Goal: Transaction & Acquisition: Book appointment/travel/reservation

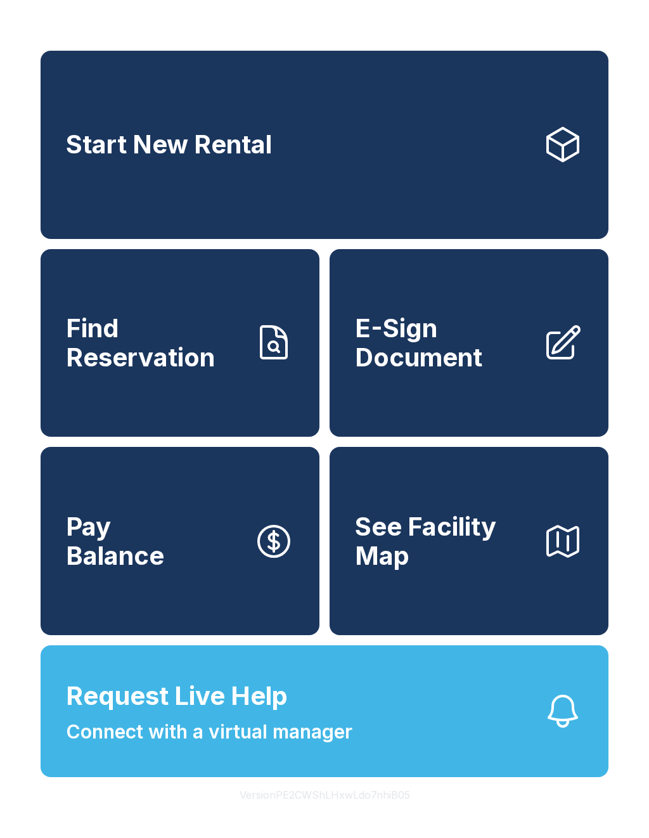
click at [529, 540] on span "See Facility Map" at bounding box center [443, 541] width 177 height 58
click at [480, 369] on span "E-Sign Document" at bounding box center [443, 343] width 177 height 58
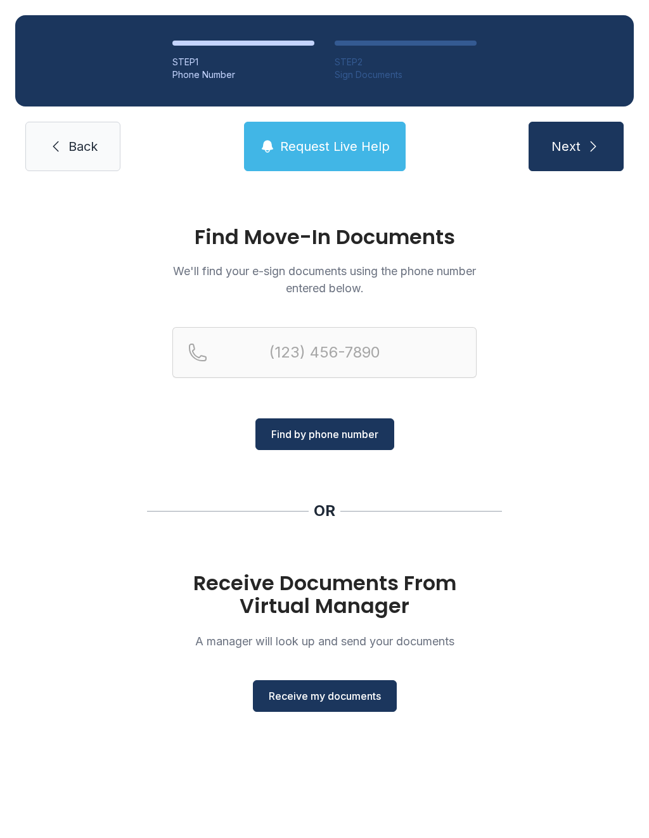
click at [91, 158] on link "Back" at bounding box center [72, 146] width 95 height 49
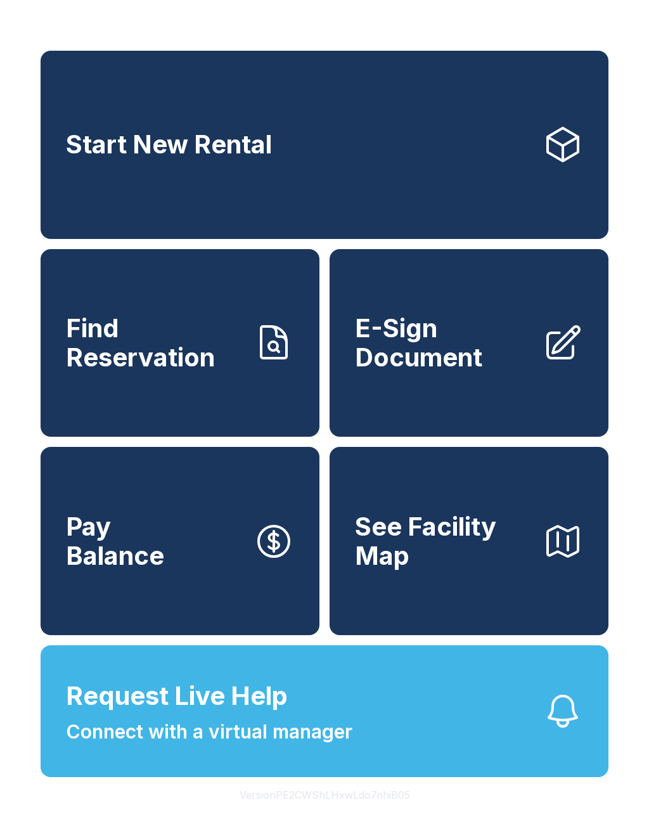
click at [455, 570] on span "See Facility Map" at bounding box center [443, 541] width 177 height 58
click at [244, 367] on link "Find Reservation" at bounding box center [180, 343] width 279 height 188
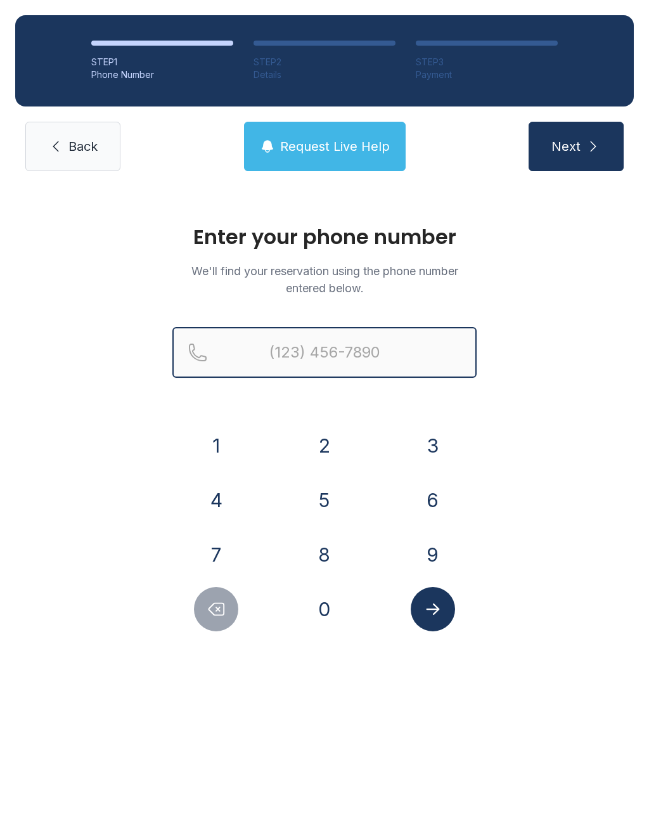
click at [355, 357] on input "Reservation phone number" at bounding box center [324, 352] width 304 height 51
click at [331, 445] on button "2" at bounding box center [324, 445] width 44 height 44
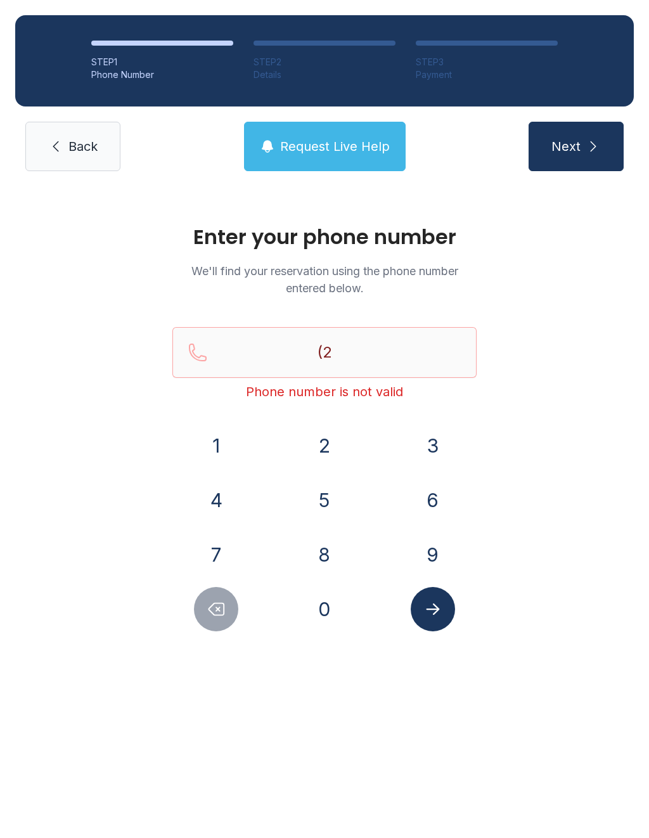
click at [223, 490] on button "4" at bounding box center [216, 500] width 44 height 44
click at [340, 556] on button "8" at bounding box center [324, 554] width 44 height 44
click at [421, 551] on button "9" at bounding box center [433, 554] width 44 height 44
click at [216, 446] on button "1" at bounding box center [216, 445] width 44 height 44
click at [331, 604] on button "0" at bounding box center [324, 609] width 44 height 44
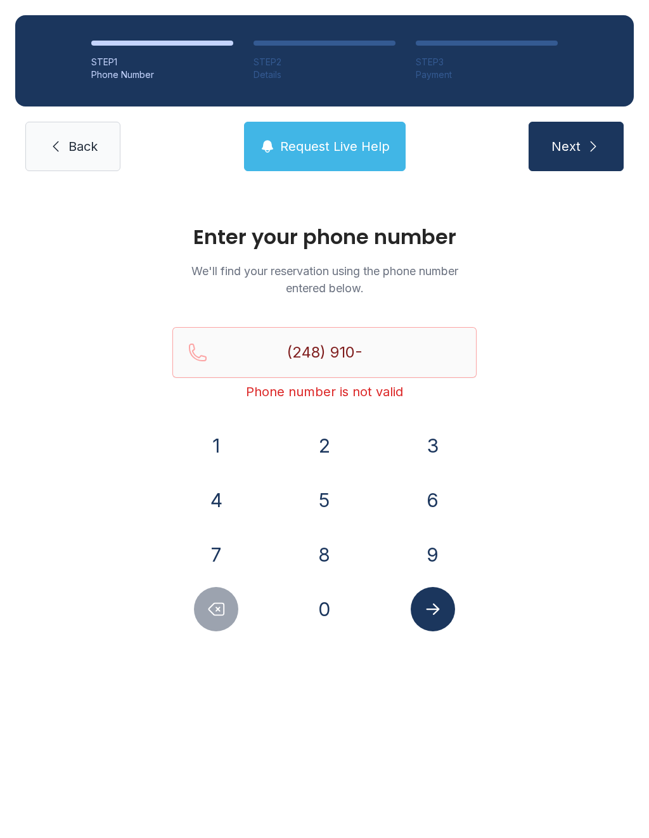
click at [424, 440] on button "3" at bounding box center [433, 445] width 44 height 44
click at [428, 570] on button "9" at bounding box center [433, 554] width 44 height 44
click at [328, 457] on button "2" at bounding box center [324, 445] width 44 height 44
type input "[PHONE_NUMBER]"
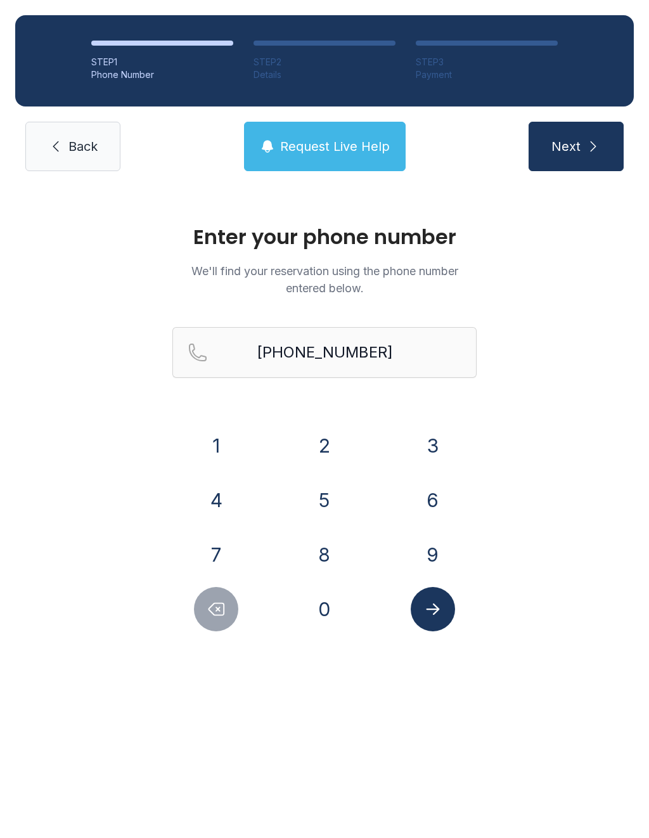
click at [428, 608] on icon "Submit lookup form" at bounding box center [432, 608] width 13 height 11
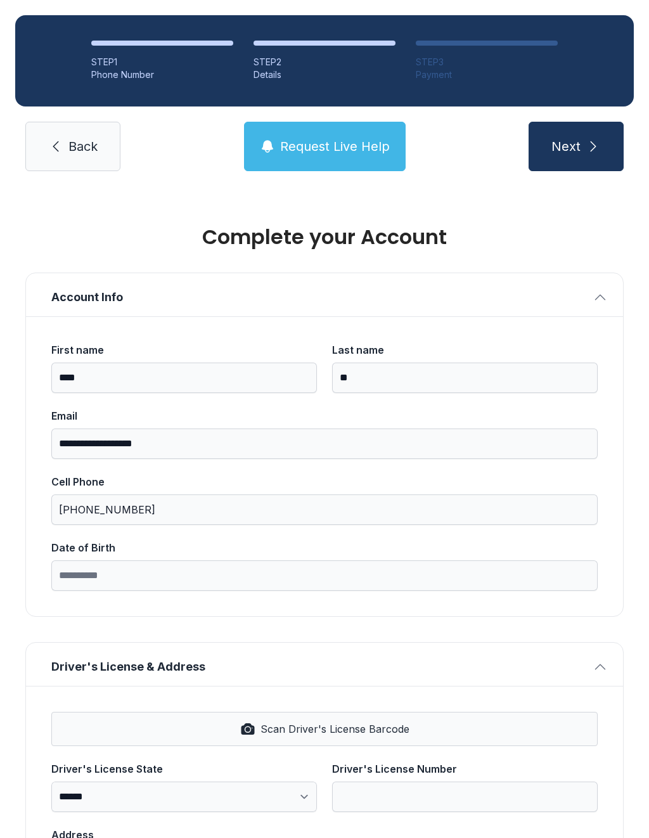
click at [575, 140] on span "Next" at bounding box center [565, 146] width 29 height 18
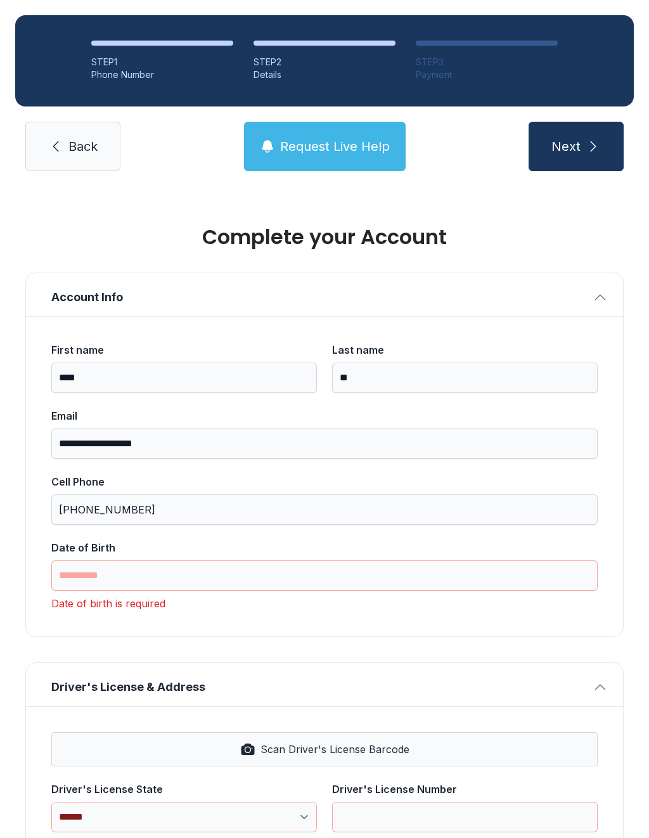
click at [92, 132] on link "Back" at bounding box center [72, 146] width 95 height 49
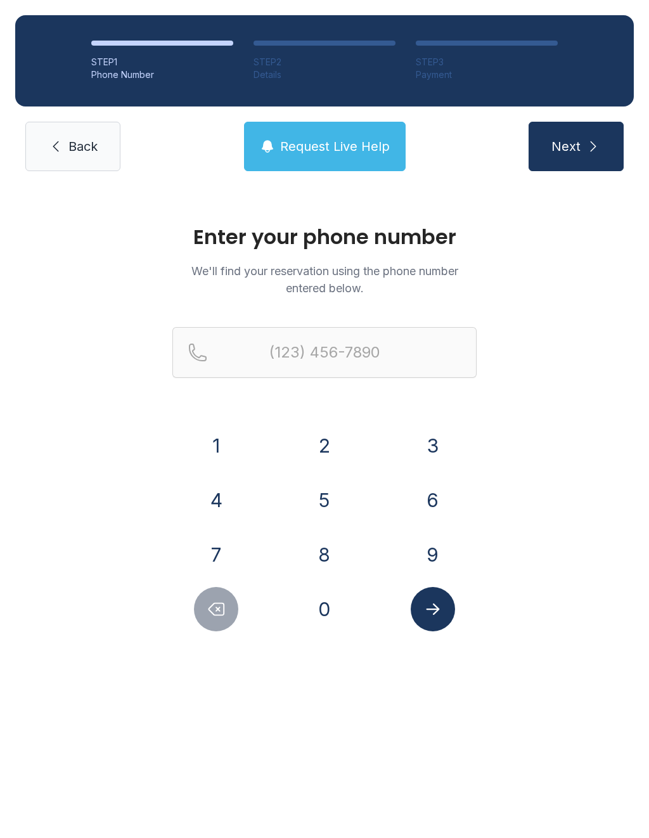
click at [82, 119] on div "STEP 1 Phone Number STEP 2 Details STEP 3 Payment Back Request Live Help Next" at bounding box center [324, 93] width 649 height 186
click at [88, 128] on link "Back" at bounding box center [72, 146] width 95 height 49
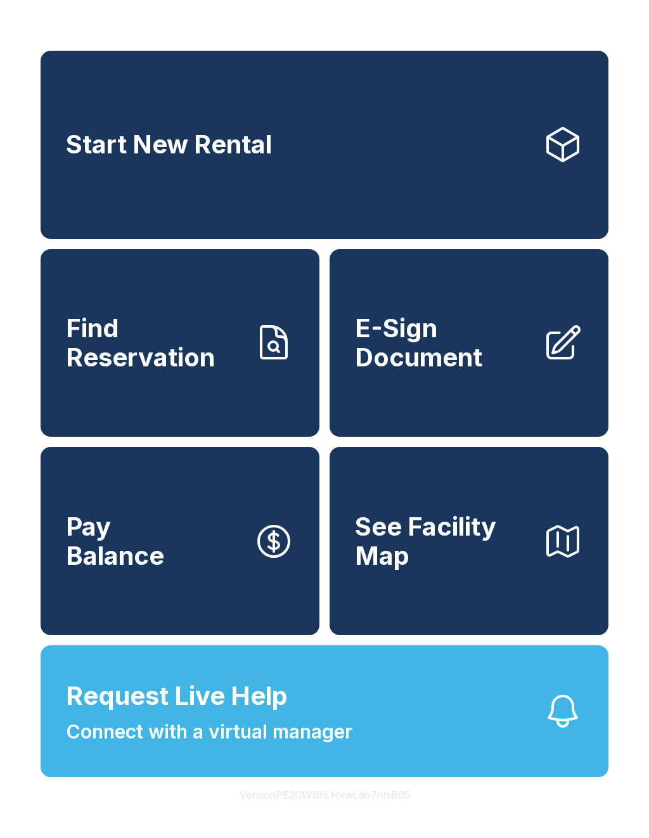
click at [476, 570] on span "See Facility Map" at bounding box center [443, 541] width 177 height 58
click at [490, 406] on link "E-Sign Document" at bounding box center [468, 343] width 279 height 188
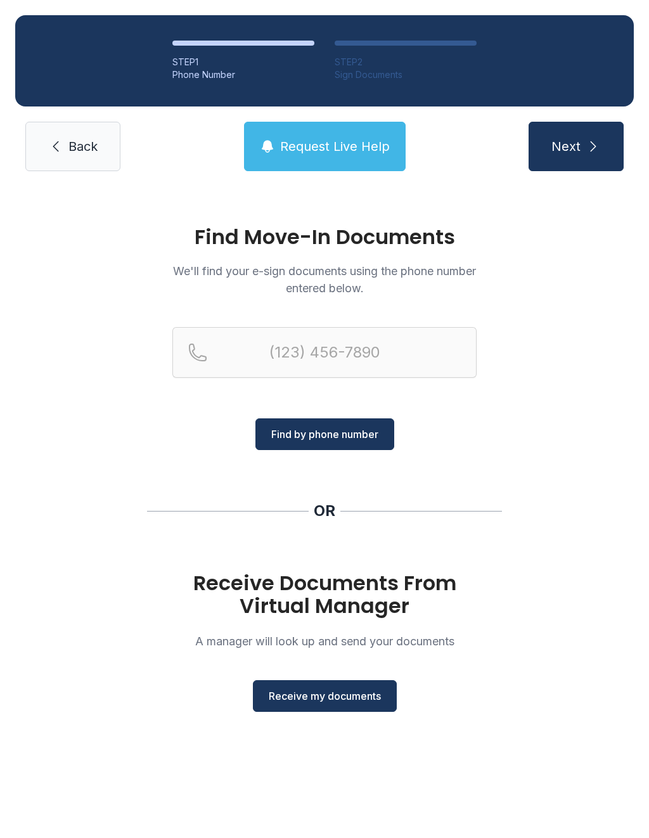
click at [68, 146] on span "Back" at bounding box center [82, 146] width 29 height 18
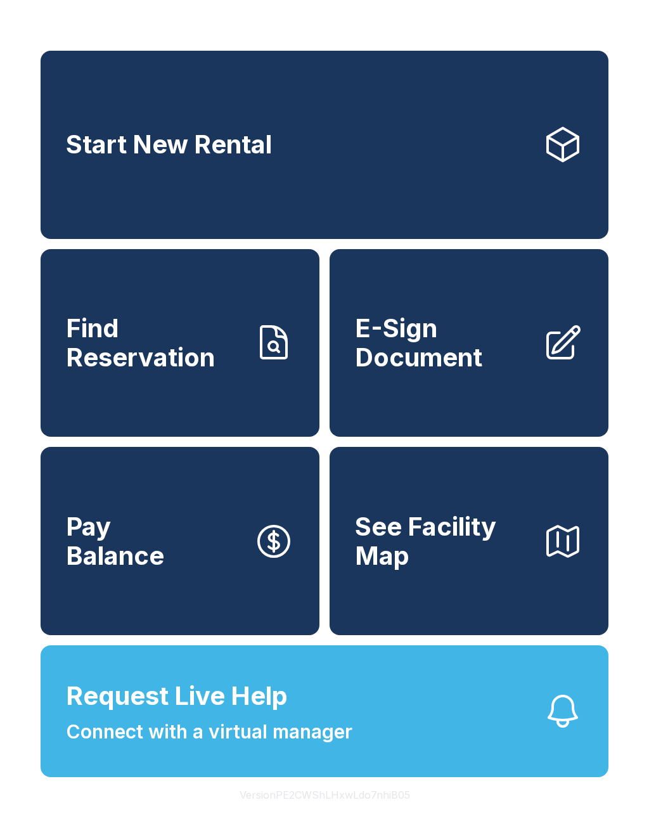
click at [408, 170] on link "Start New Rental" at bounding box center [325, 145] width 568 height 188
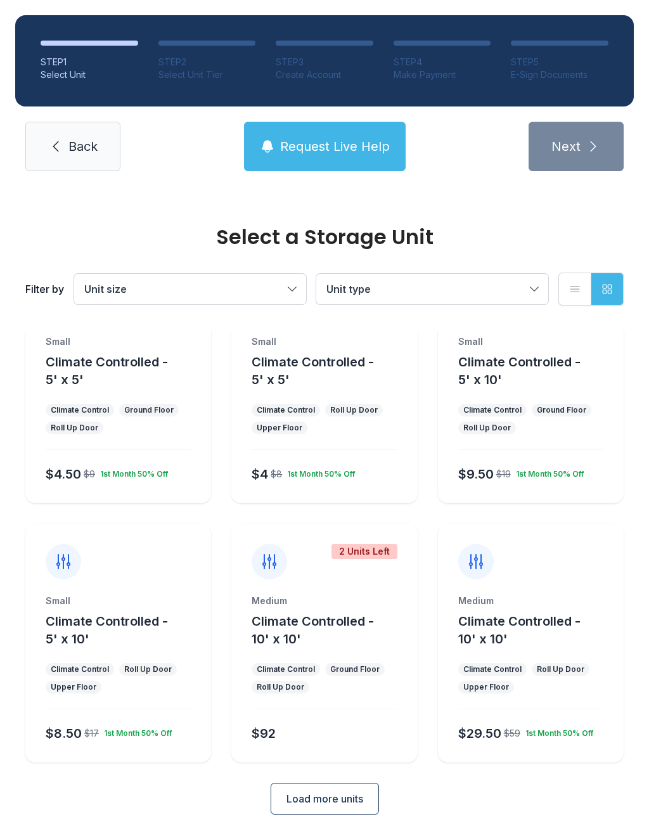
scroll to position [68, 0]
click at [361, 786] on button "Load more units" at bounding box center [325, 799] width 108 height 32
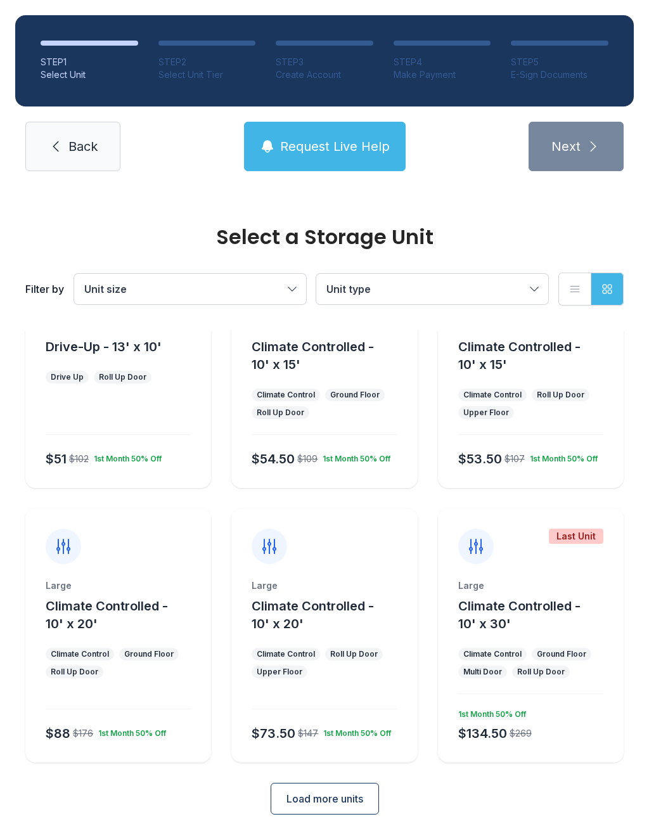
scroll to position [602, 0]
click at [538, 620] on button "Climate Controlled - 10' x 30'" at bounding box center [538, 614] width 160 height 35
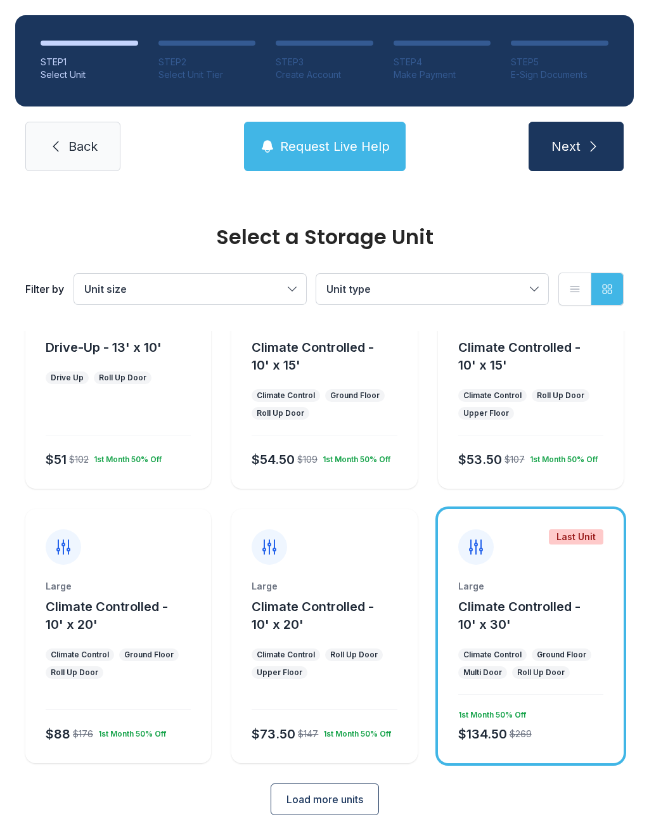
click at [364, 796] on button "Load more units" at bounding box center [325, 799] width 108 height 32
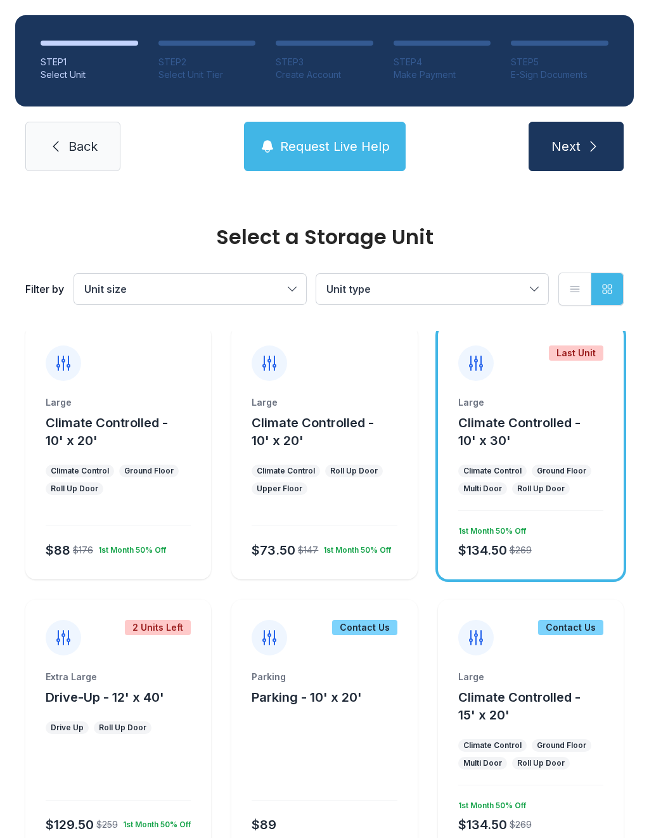
scroll to position [786, 0]
click at [137, 705] on button "Drive-Up - 12' x 40'" at bounding box center [105, 696] width 118 height 18
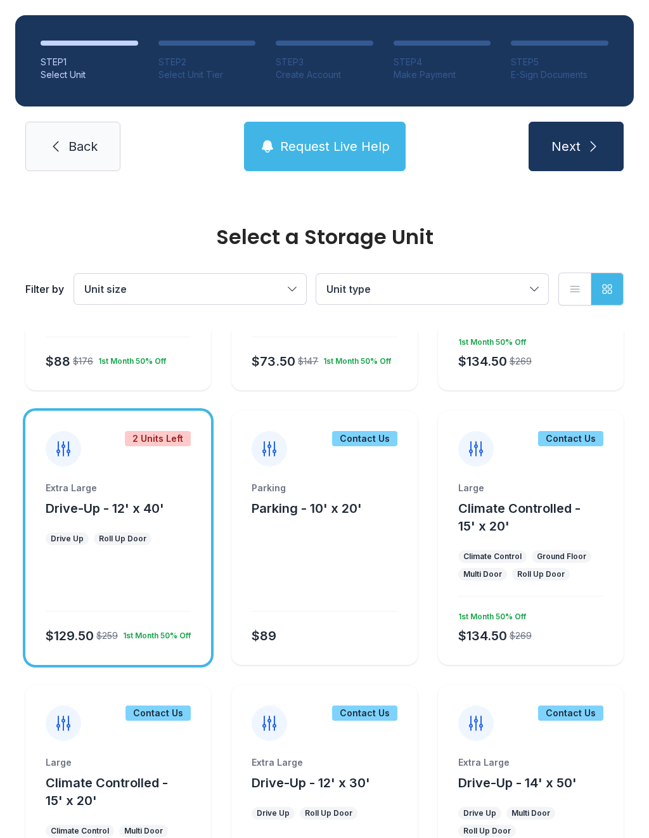
scroll to position [976, 0]
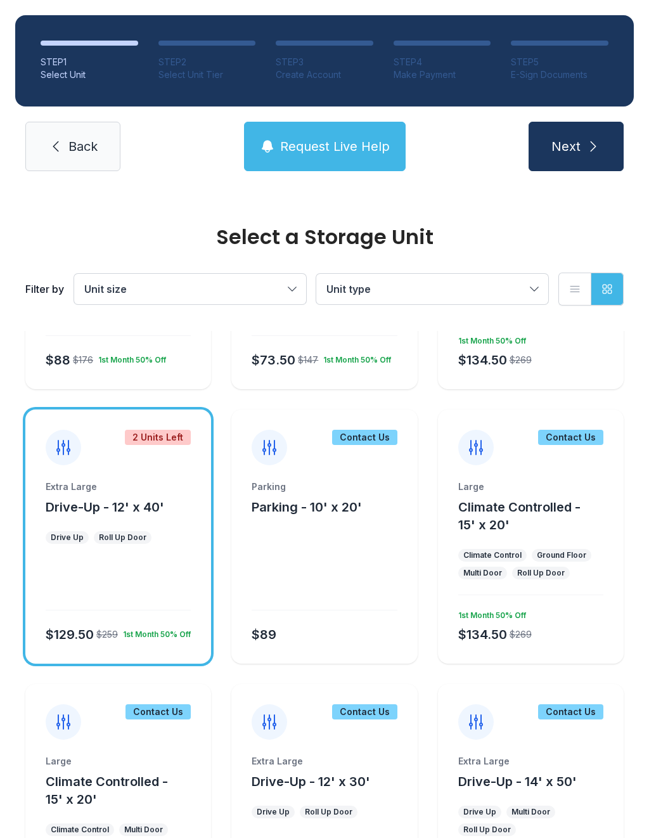
click at [139, 598] on div "Extra Large Drive-Up - 12' x 40' Drive Up Roll Up Door $129.50 $259 1st Month 5…" at bounding box center [118, 571] width 186 height 183
click at [569, 147] on span "Next" at bounding box center [565, 146] width 29 height 18
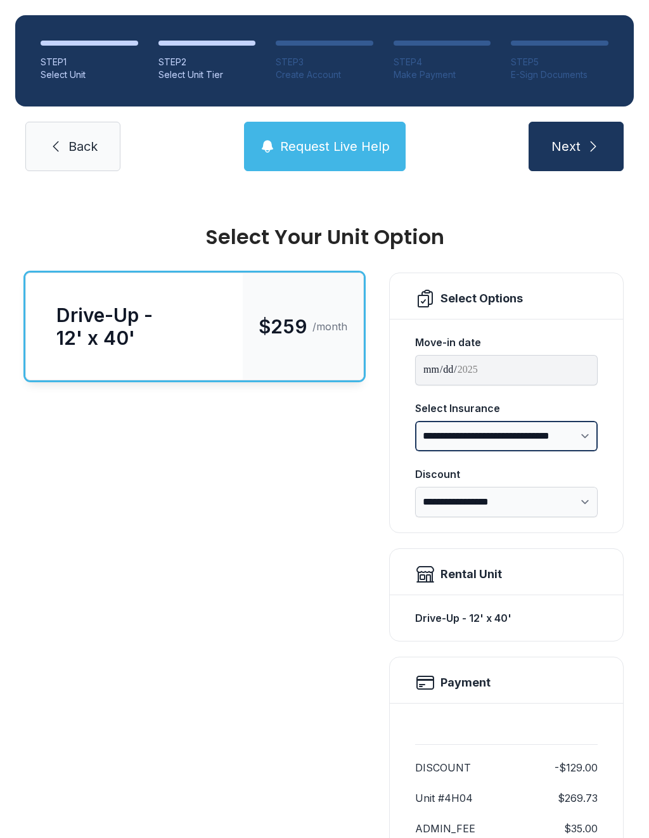
click at [573, 437] on select "**********" at bounding box center [506, 436] width 182 height 30
click at [77, 151] on span "Back" at bounding box center [82, 146] width 29 height 18
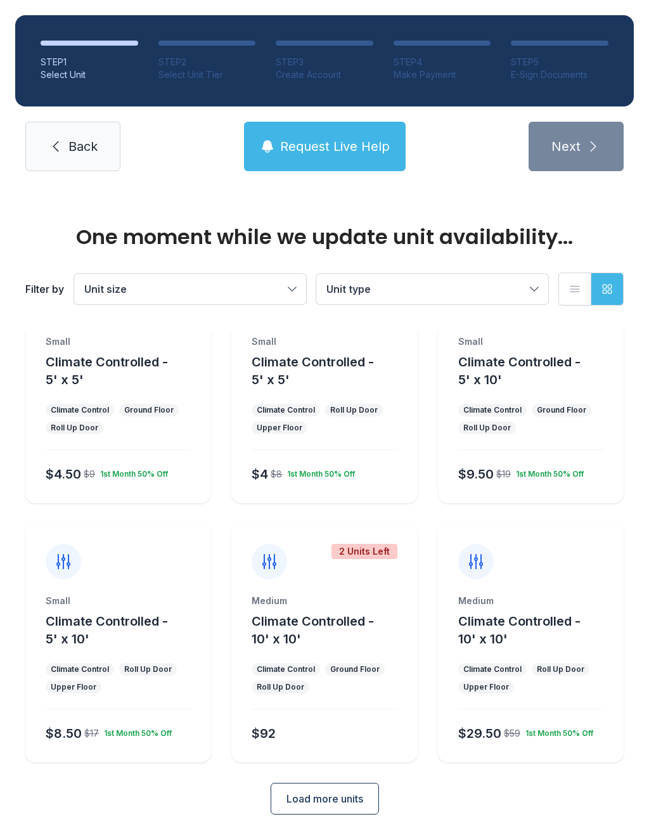
scroll to position [68, 0]
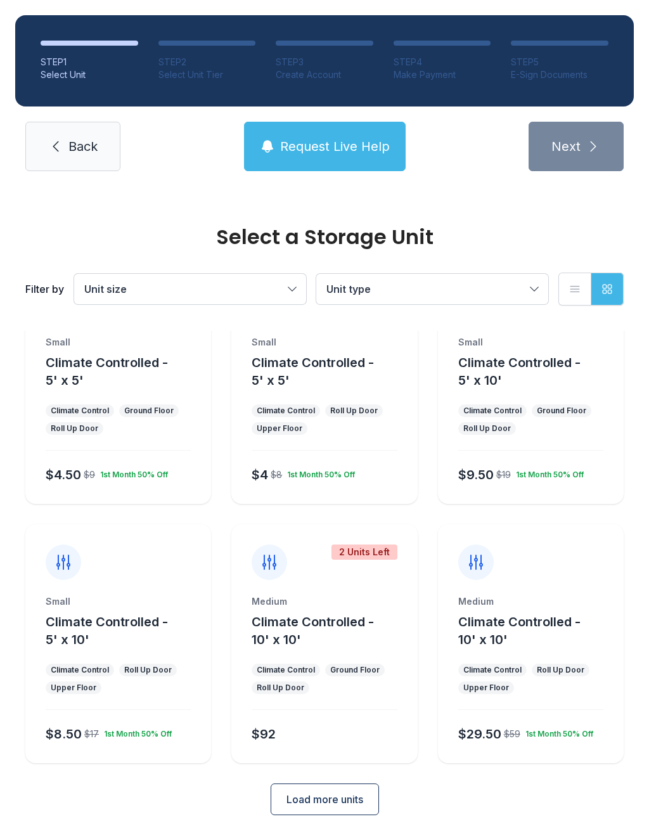
click at [90, 151] on span "Back" at bounding box center [82, 146] width 29 height 18
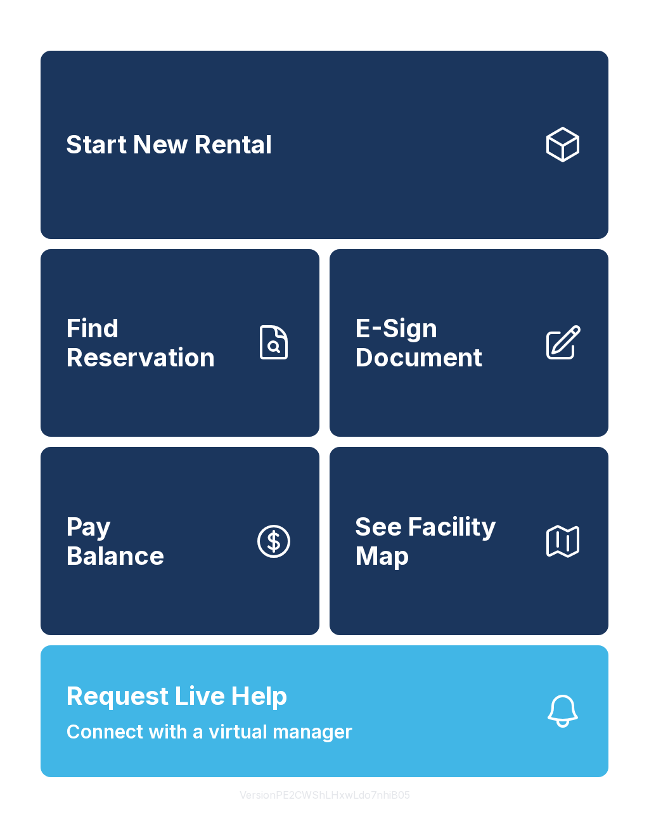
click at [343, 160] on link "Start New Rental" at bounding box center [325, 145] width 568 height 188
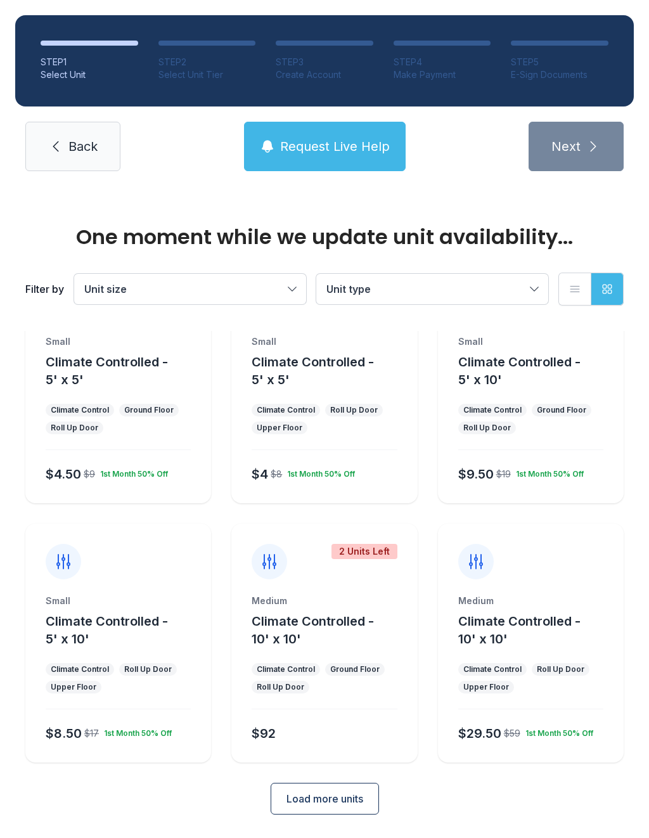
scroll to position [68, 0]
click at [323, 800] on span "Load more units" at bounding box center [324, 798] width 77 height 15
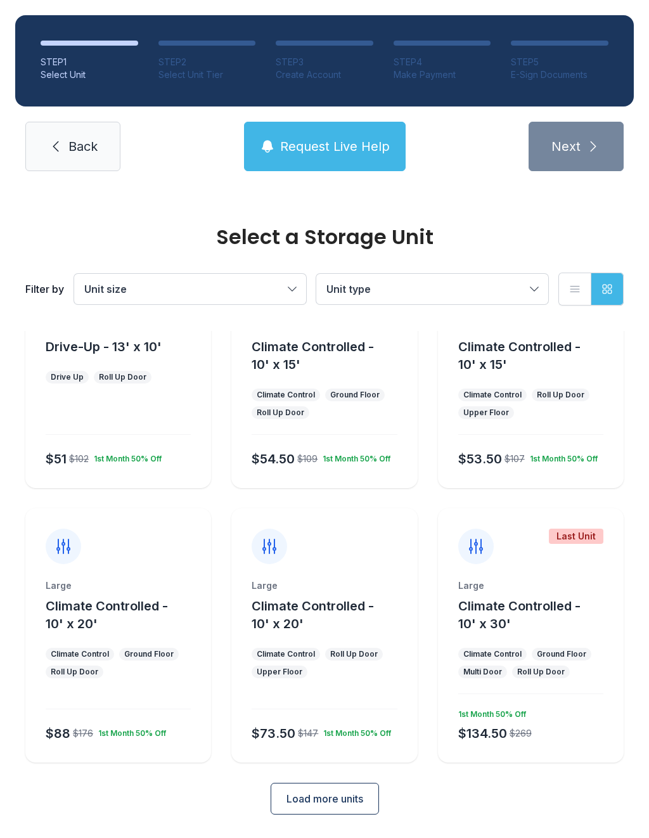
scroll to position [602, 0]
click at [301, 789] on button "Load more units" at bounding box center [325, 799] width 108 height 32
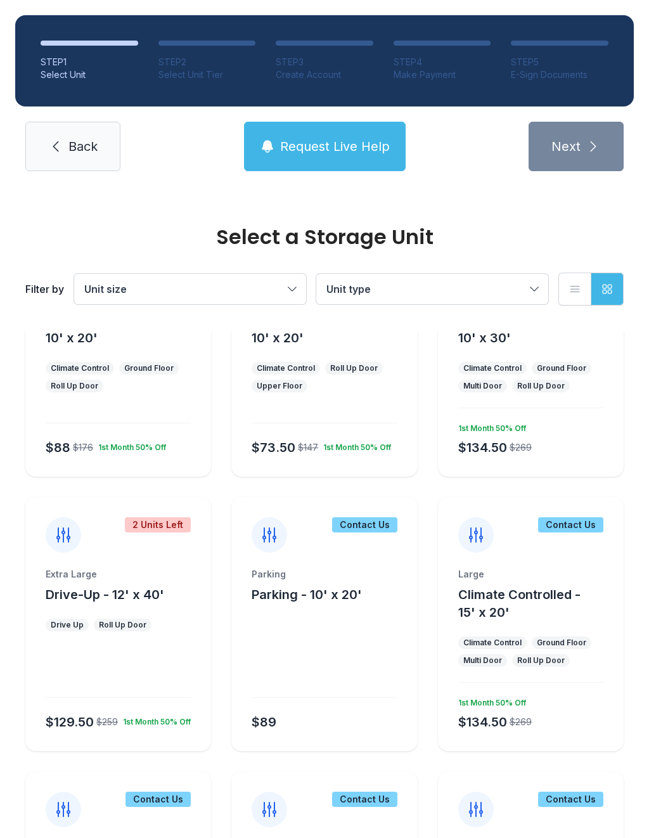
scroll to position [873, 0]
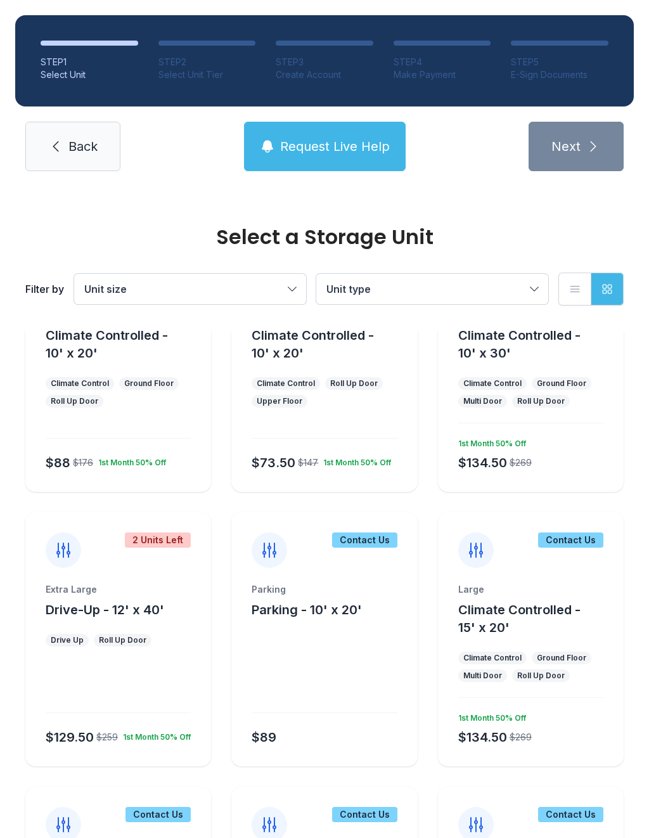
click at [138, 665] on div at bounding box center [118, 686] width 145 height 51
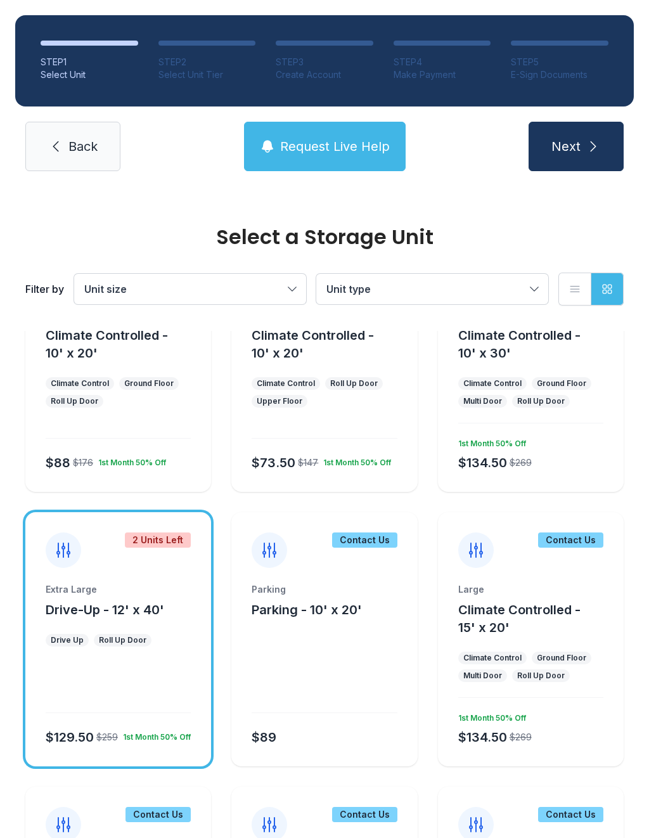
click at [575, 155] on span "Next" at bounding box center [565, 146] width 29 height 18
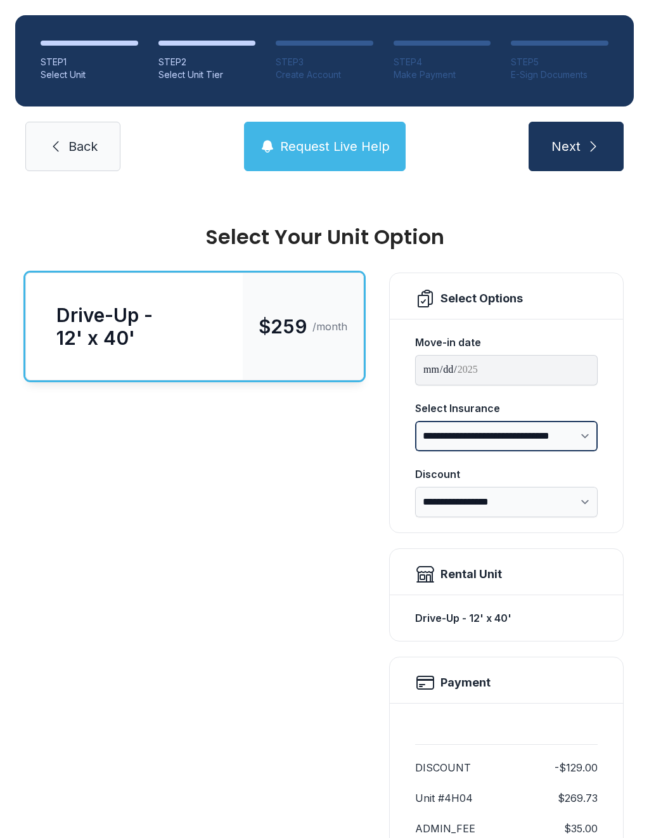
click at [563, 435] on select "**********" at bounding box center [506, 436] width 182 height 30
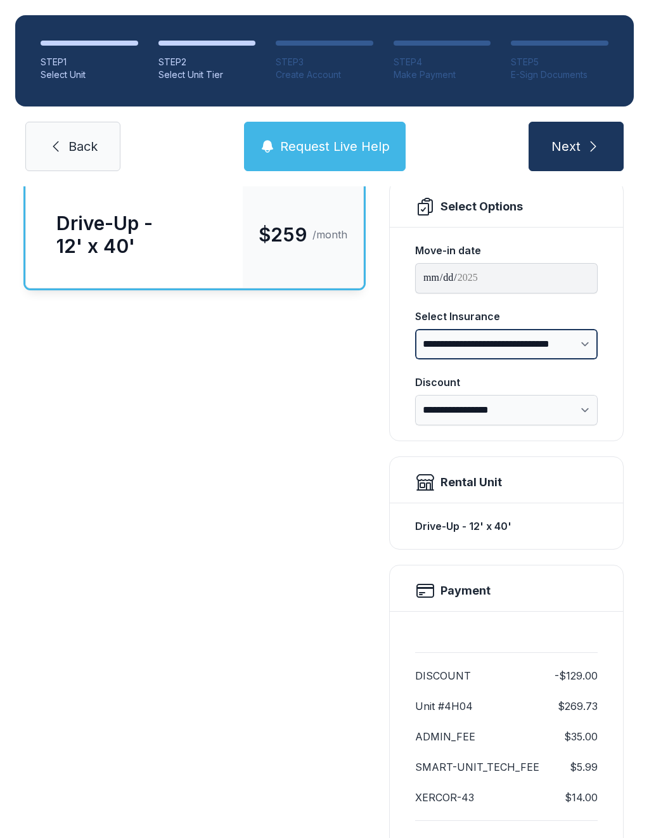
scroll to position [83, 0]
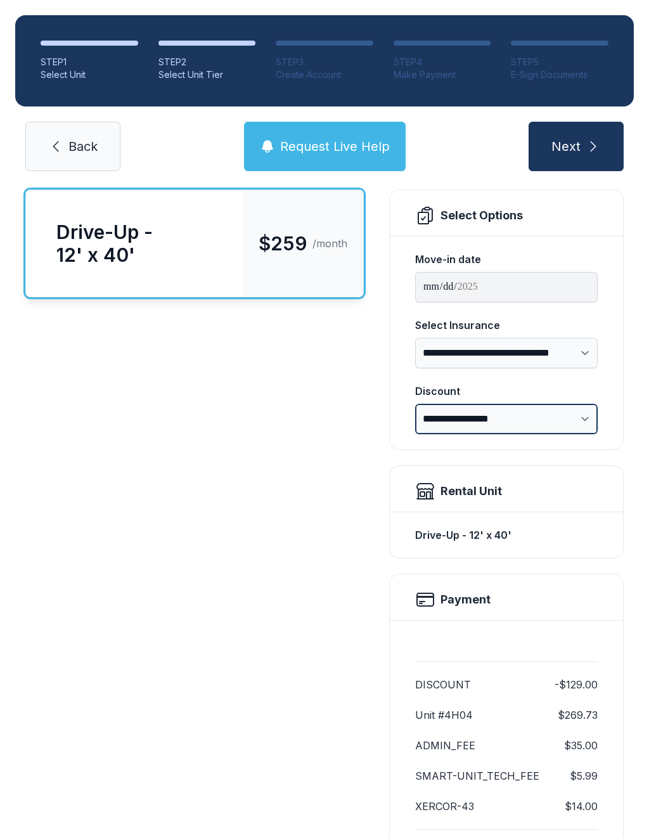
click at [566, 420] on select "**********" at bounding box center [506, 419] width 182 height 30
click at [80, 143] on span "Back" at bounding box center [82, 146] width 29 height 18
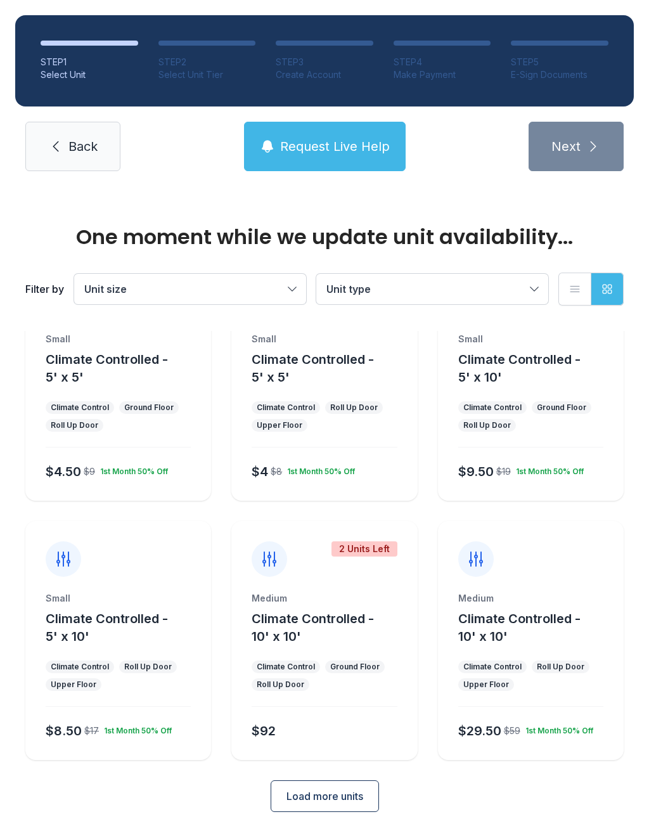
scroll to position [68, 0]
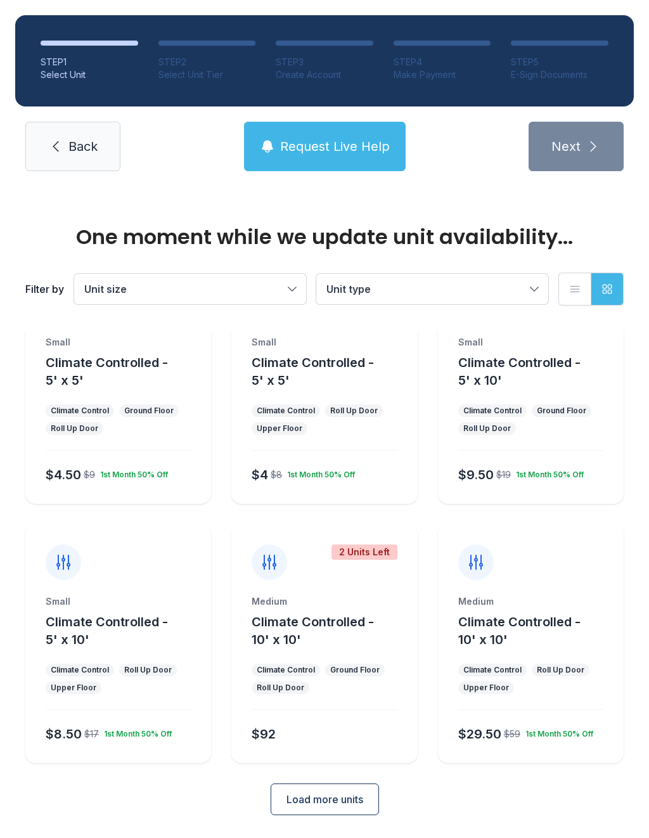
click at [331, 791] on span "Load more units" at bounding box center [324, 798] width 77 height 15
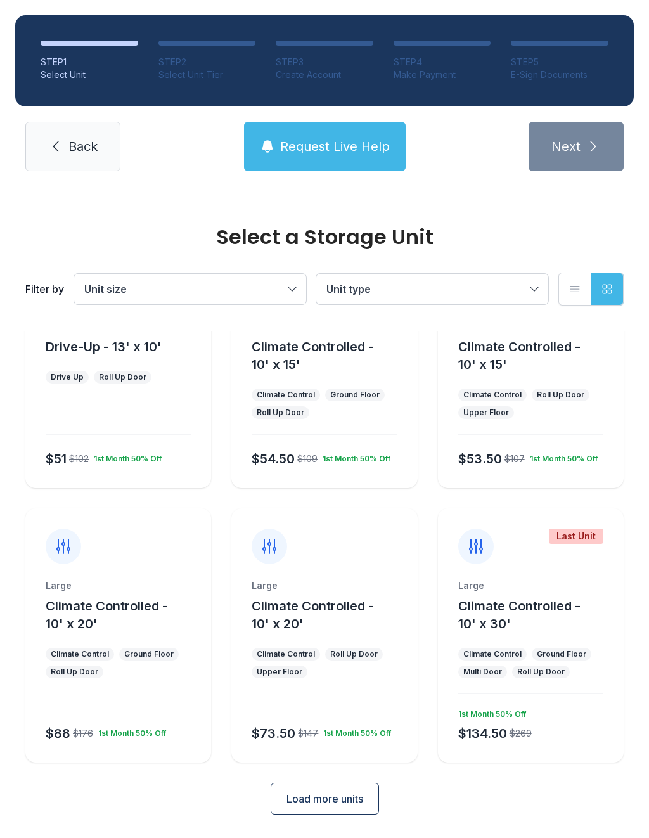
scroll to position [602, 0]
click at [558, 631] on button "Climate Controlled - 10' x 30'" at bounding box center [538, 614] width 160 height 35
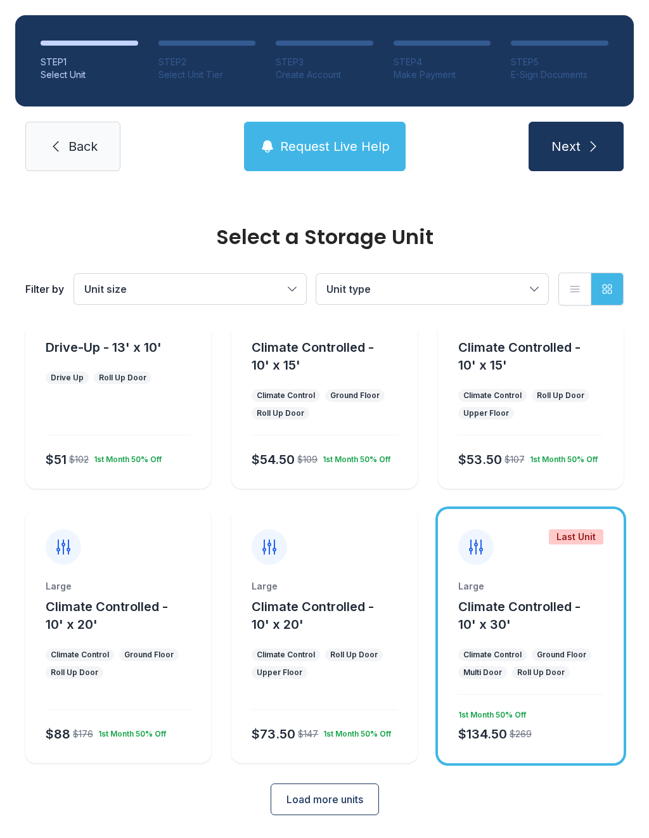
click at [580, 148] on button "Next" at bounding box center [575, 146] width 95 height 49
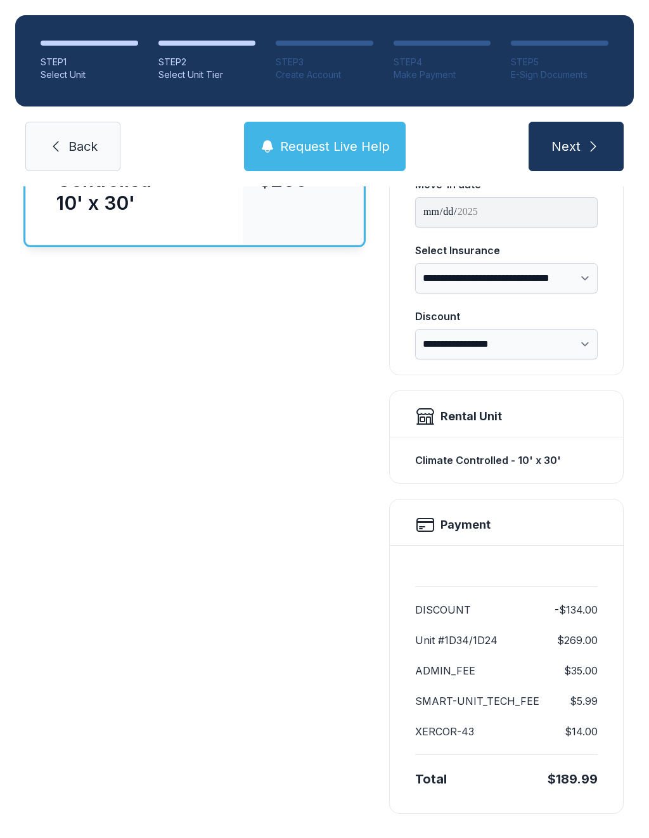
scroll to position [156, 0]
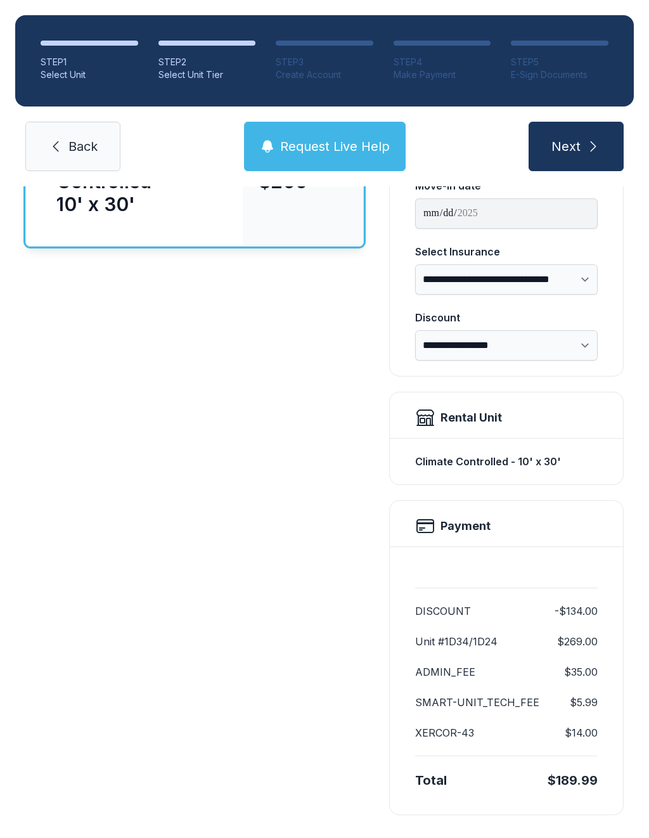
click at [77, 148] on span "Back" at bounding box center [82, 146] width 29 height 18
